Goal: Find specific page/section: Find specific page/section

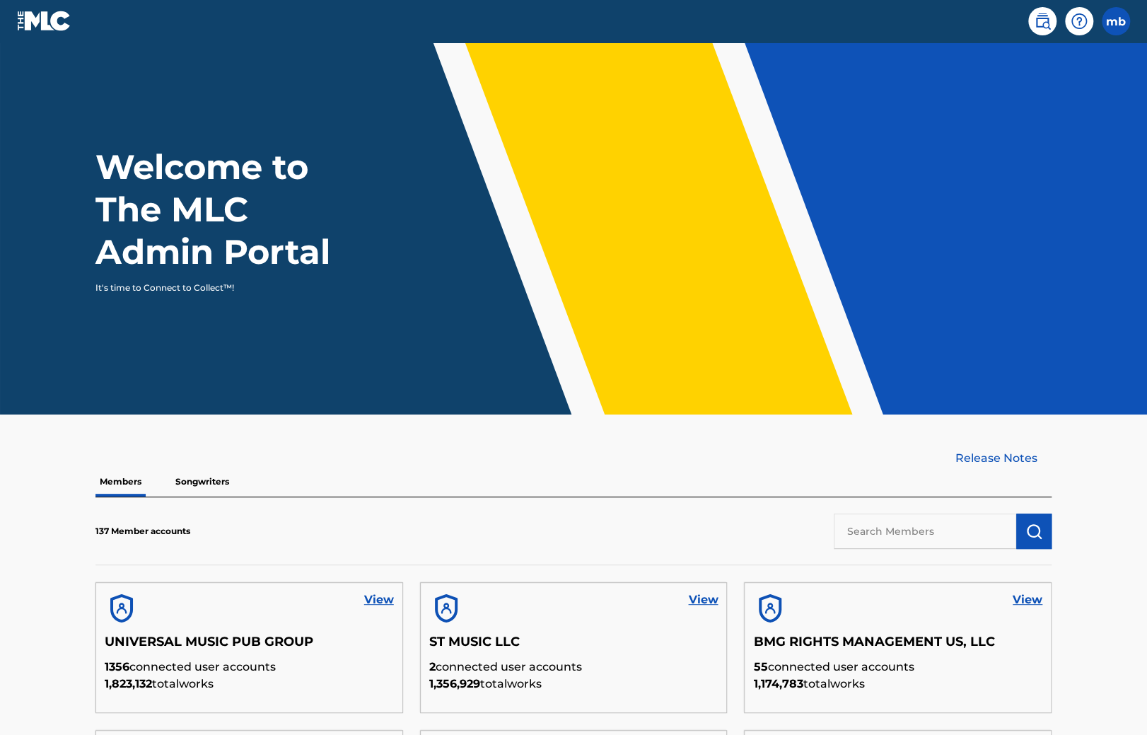
click at [183, 482] on p "Songwriters" at bounding box center [202, 482] width 62 height 30
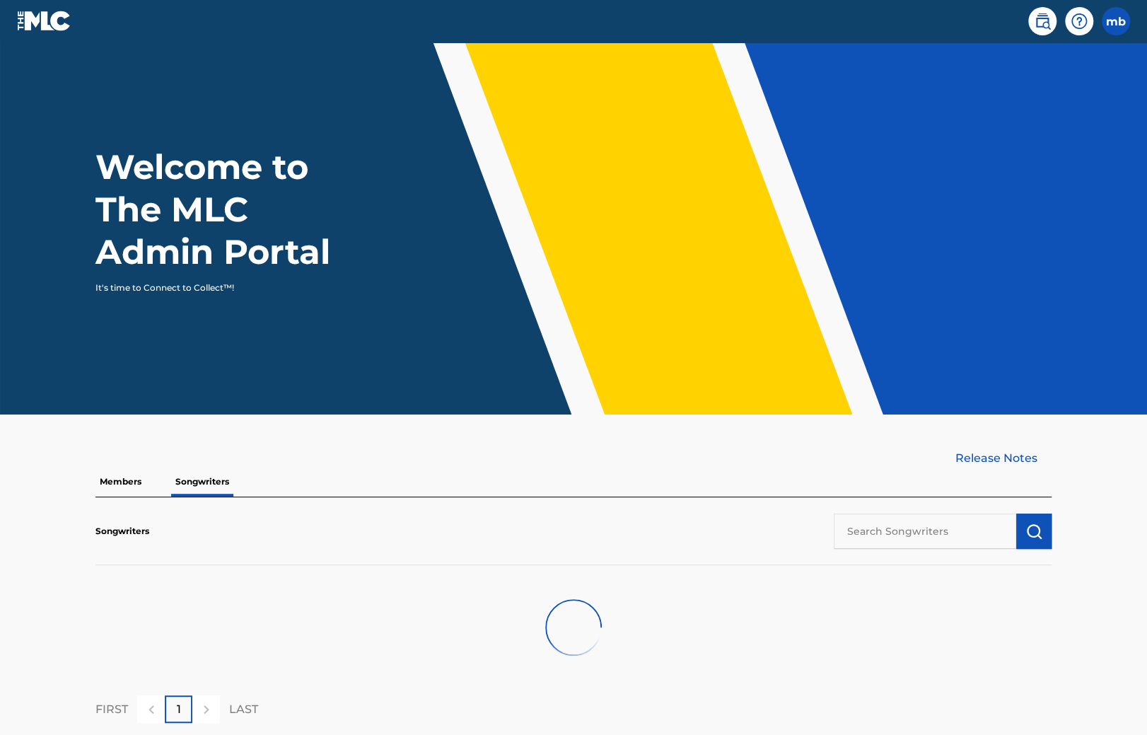
click at [909, 541] on input "text" at bounding box center [925, 530] width 182 height 35
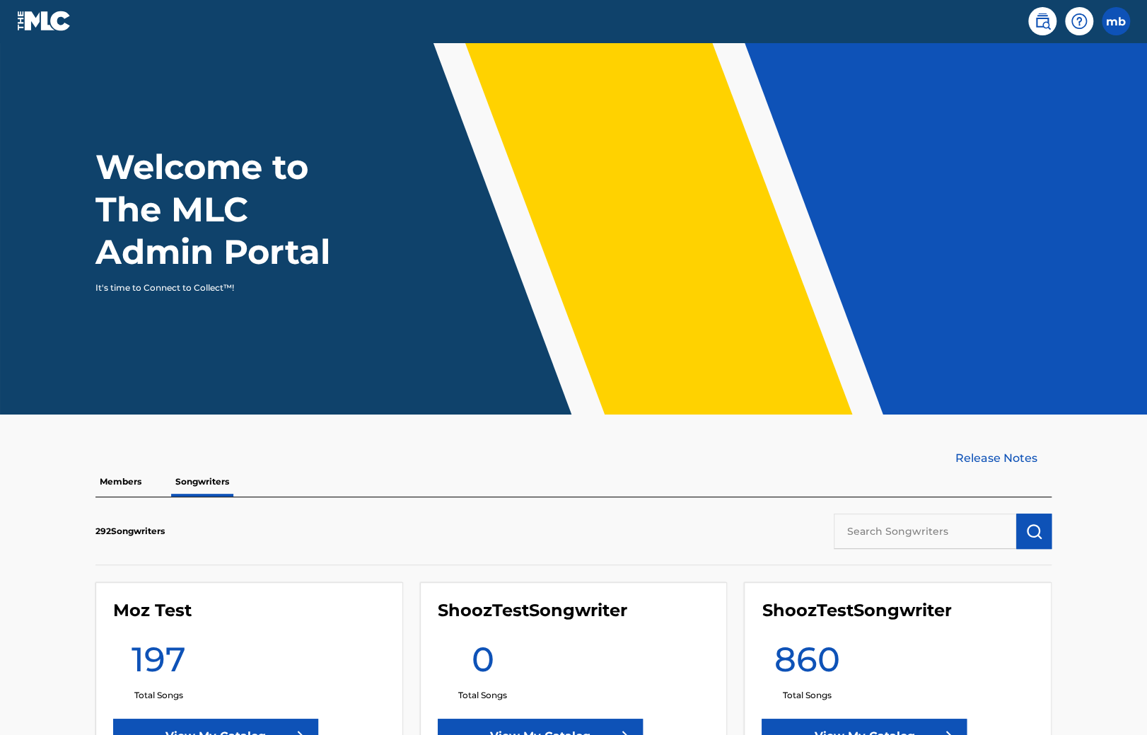
paste input "d805a4f5-0b35-4fe5-b710-8ffa87d0a6e8"
type input "d805a4f5-0b35-4fe5-b710-8ffa87d0a6e8"
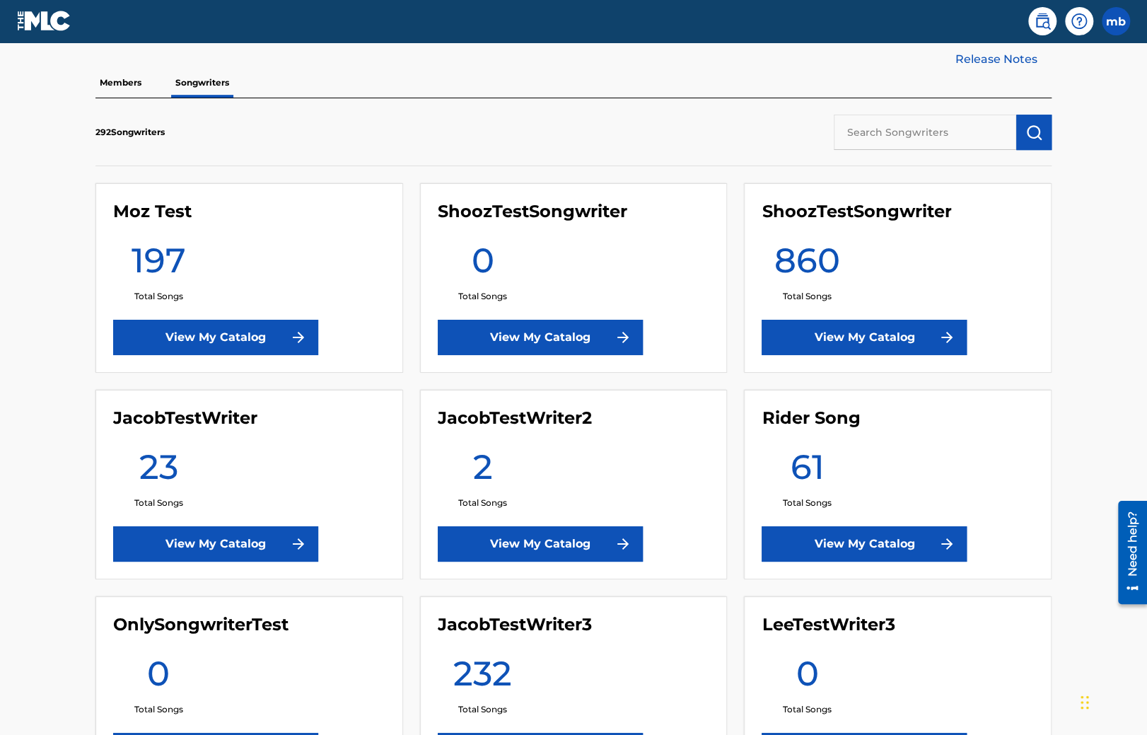
scroll to position [373, 0]
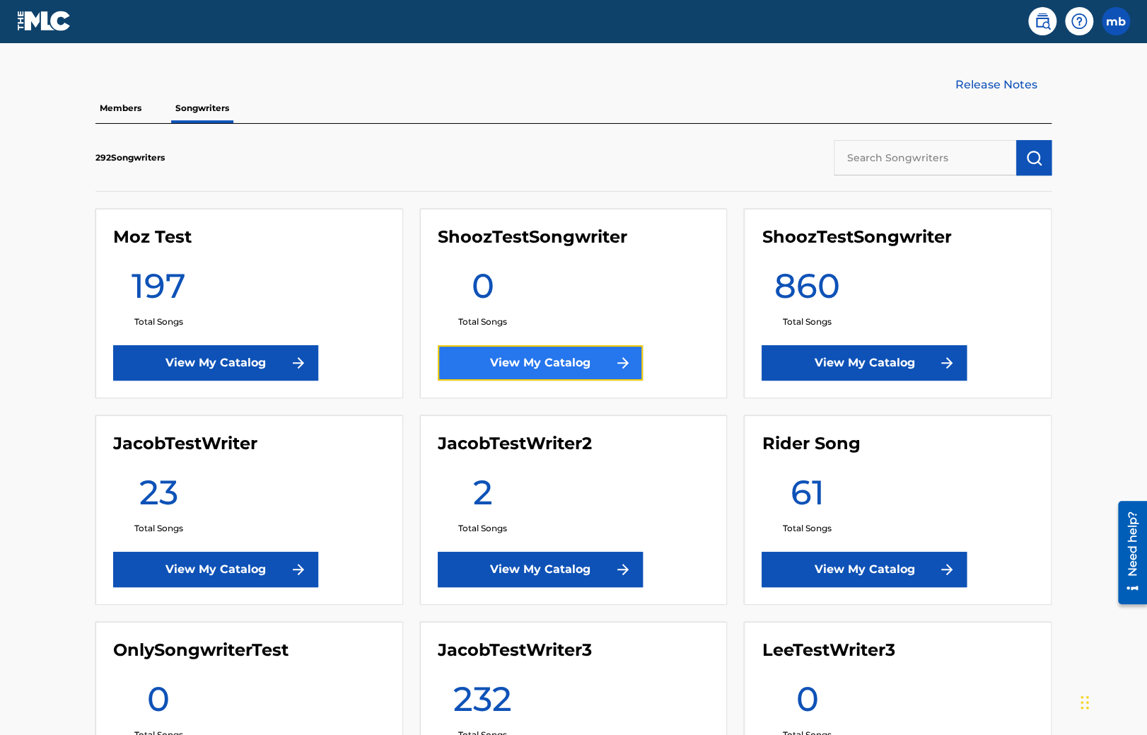
click at [487, 352] on link "View My Catalog" at bounding box center [540, 362] width 205 height 35
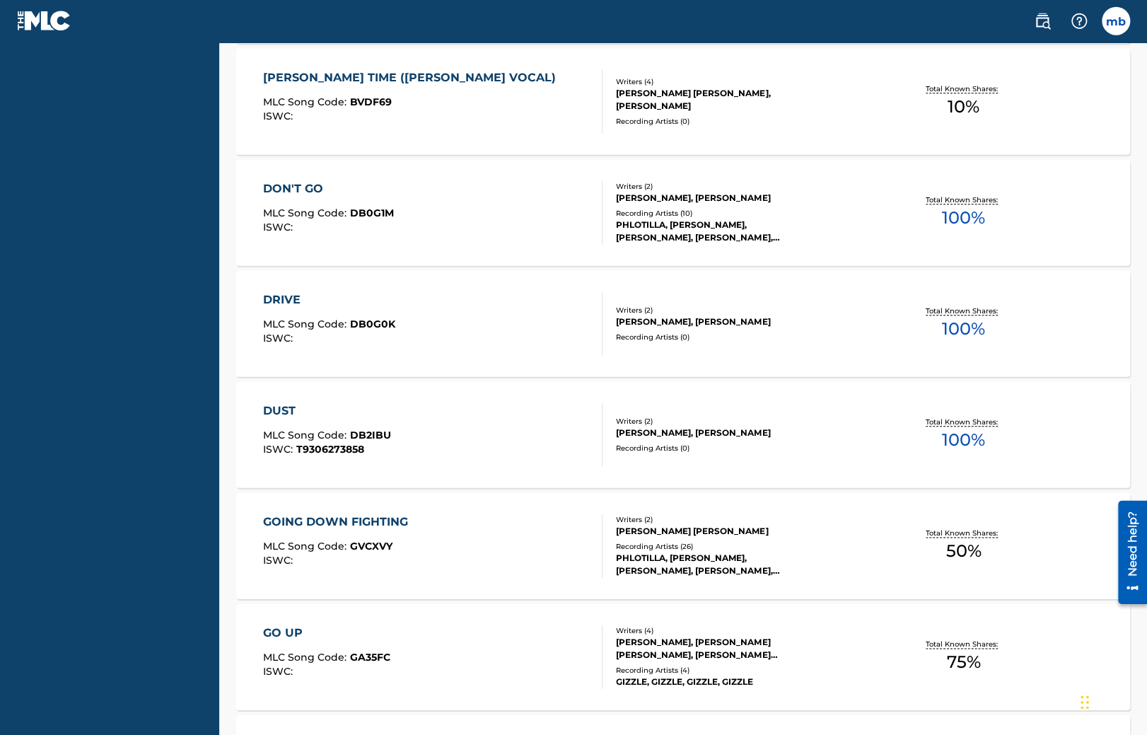
scroll to position [1064, 0]
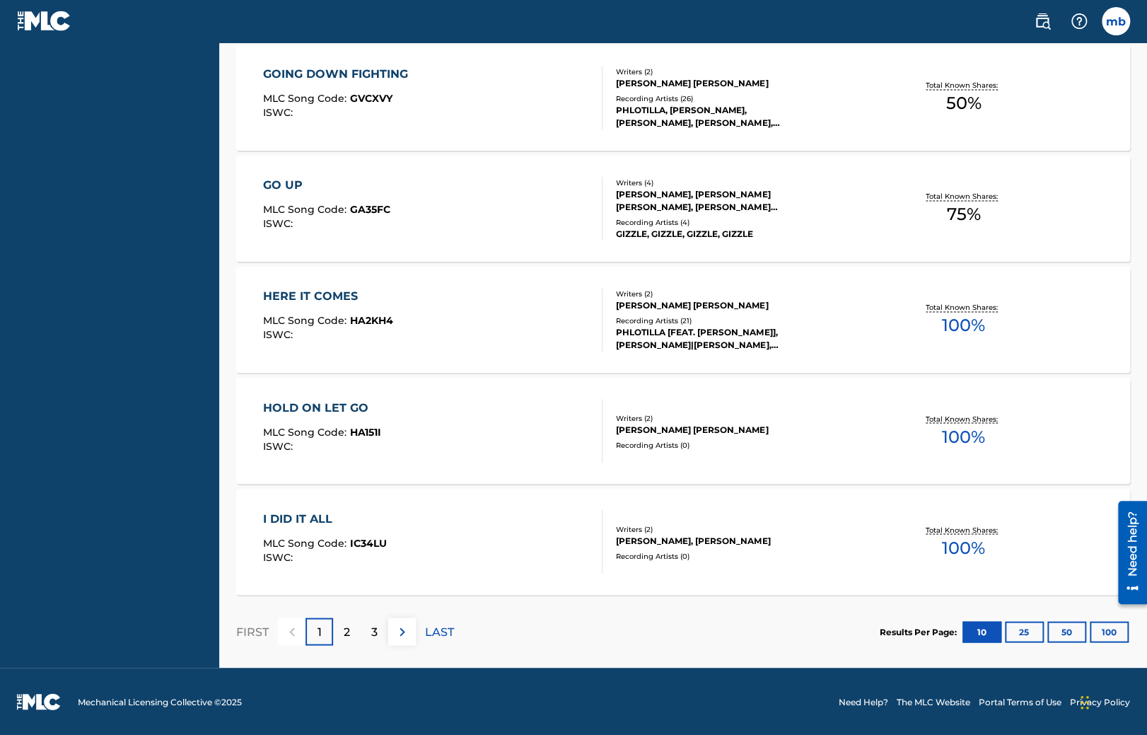
drag, startPoint x: 639, startPoint y: 139, endPoint x: 813, endPoint y: 595, distance: 488.1
click at [1121, 628] on button "100" at bounding box center [1109, 631] width 39 height 21
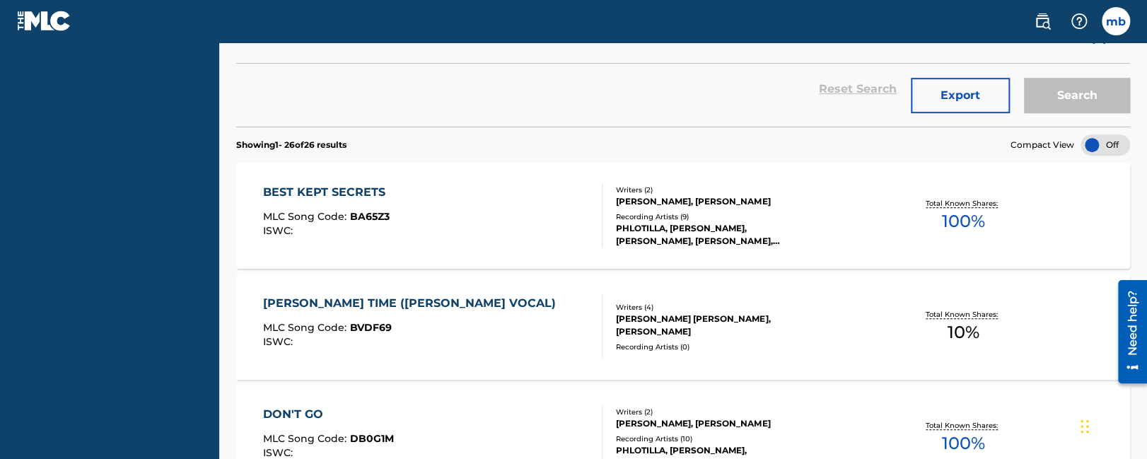
scroll to position [0, 0]
